Goal: Go to known website: Go to known website

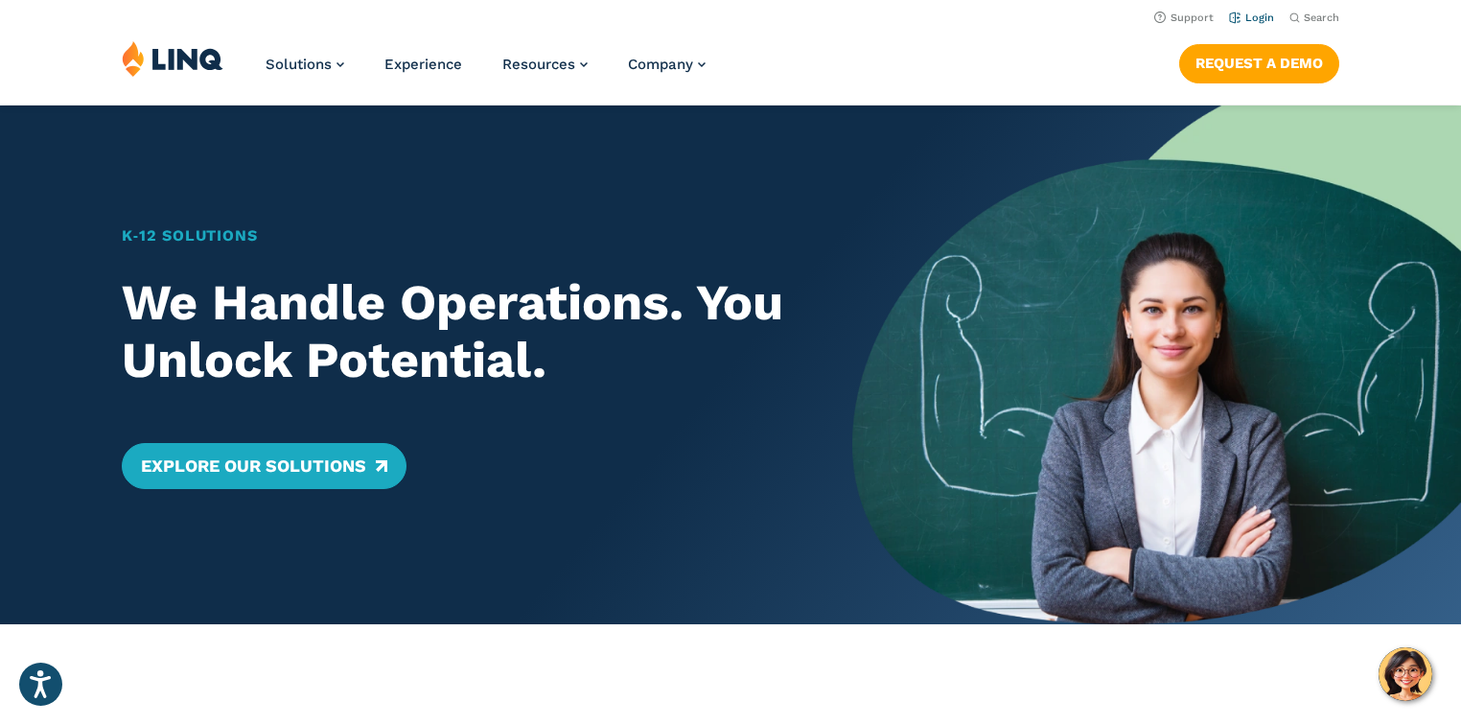
click at [1251, 23] on link "Login" at bounding box center [1251, 18] width 45 height 12
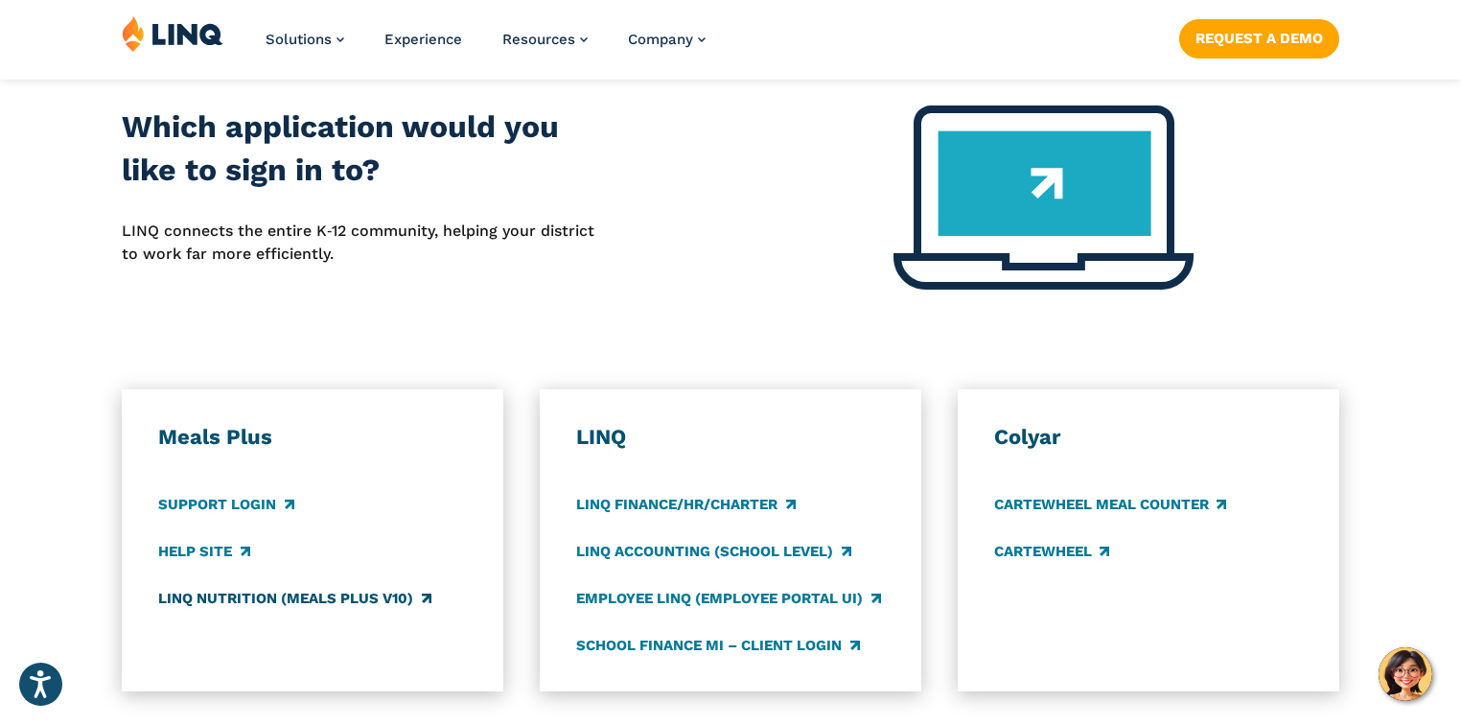
scroll to position [1227, 0]
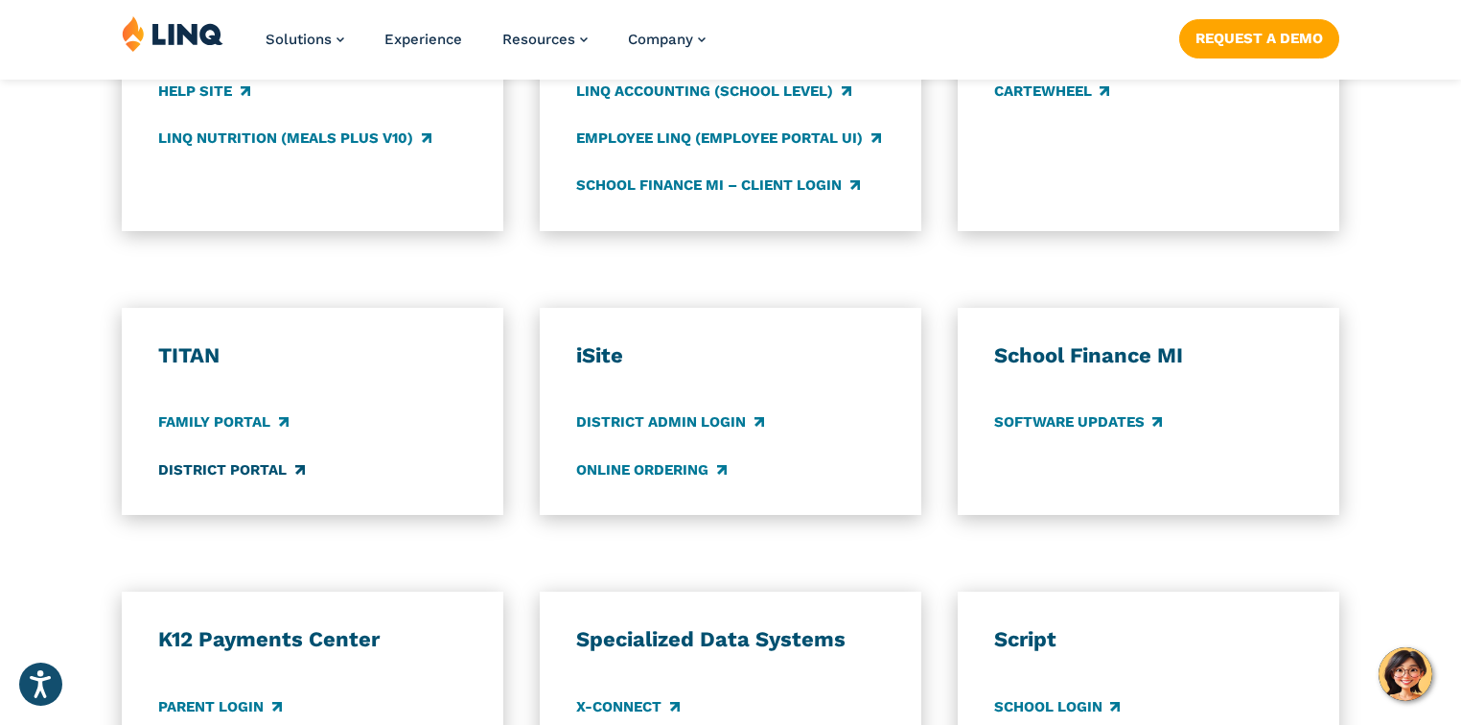
click at [261, 469] on link "District Portal" at bounding box center [231, 469] width 146 height 21
